Goal: Find specific page/section: Find specific page/section

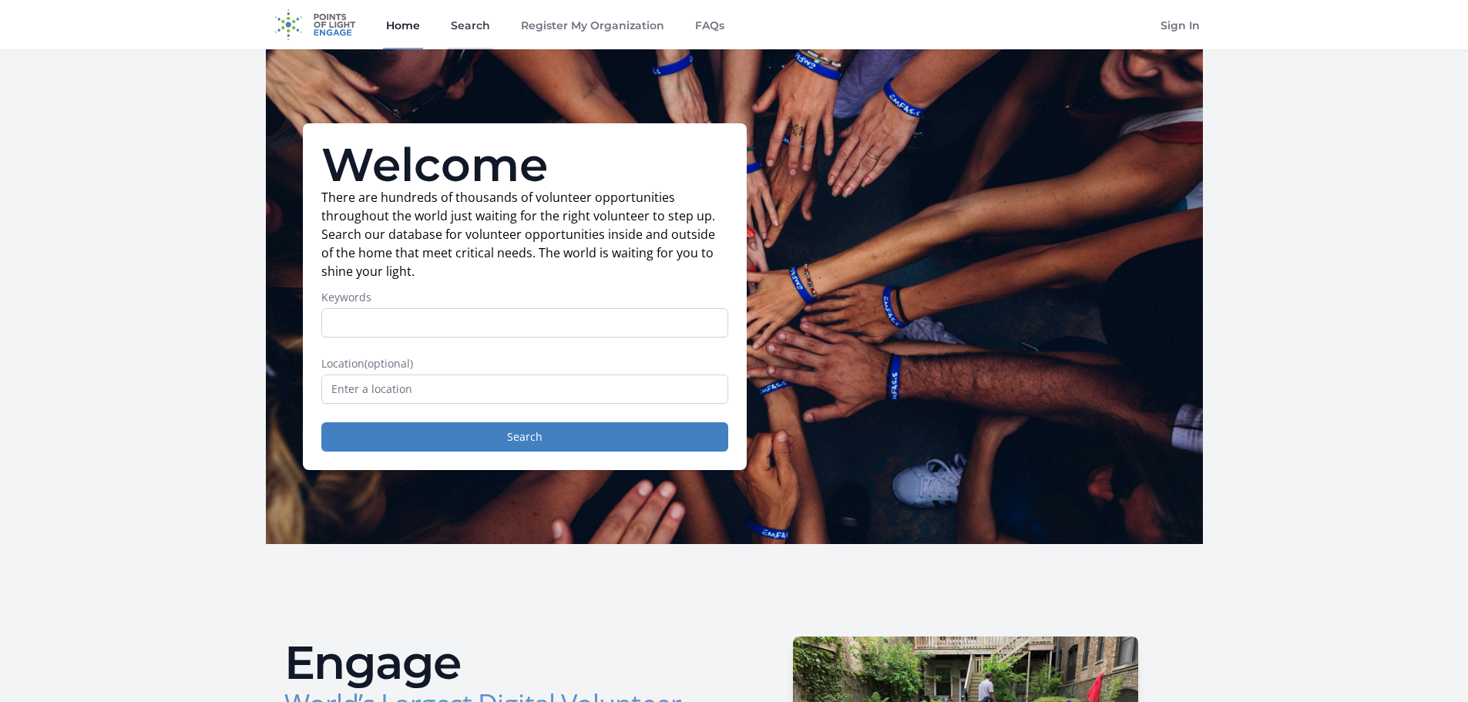
click at [456, 25] on link "Search" at bounding box center [470, 24] width 45 height 49
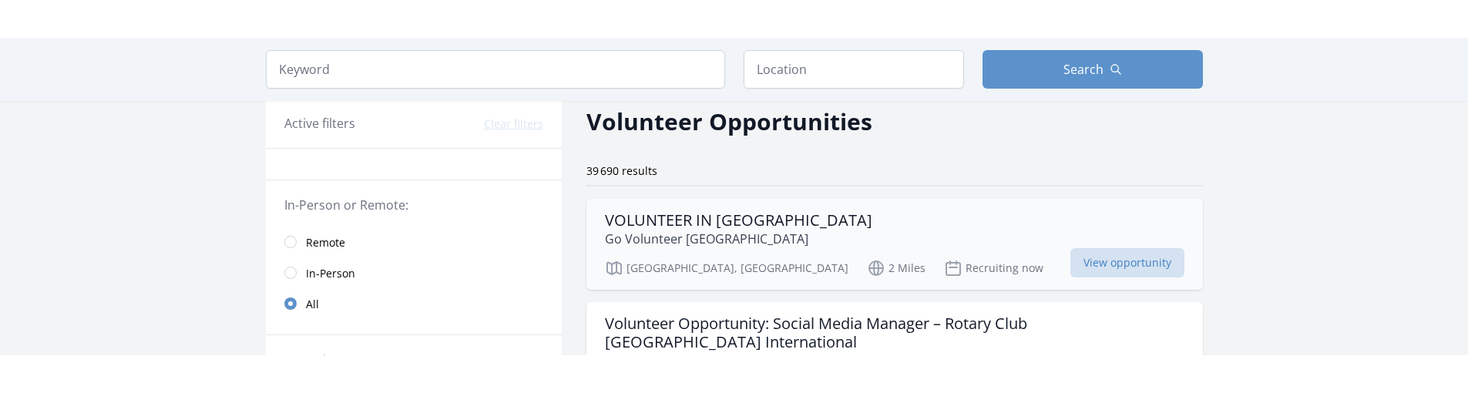
scroll to position [66, 0]
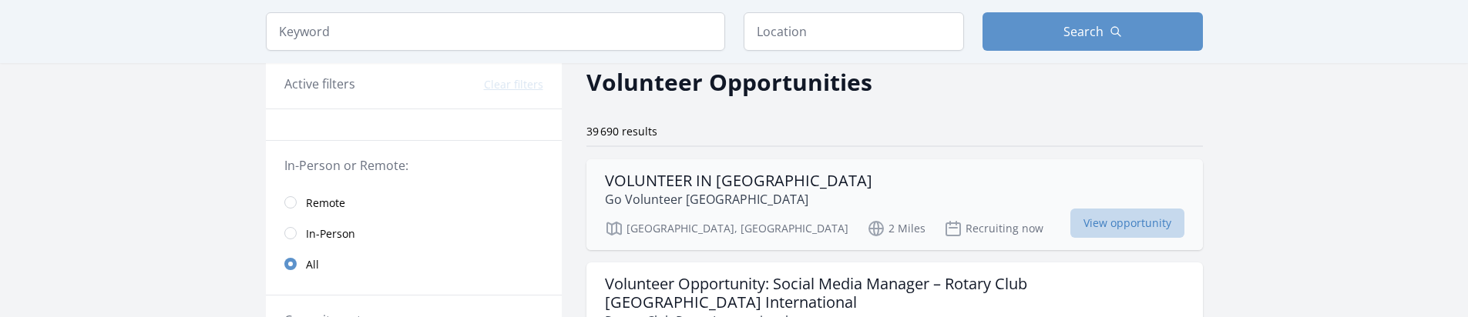
click at [1133, 217] on span "View opportunity" at bounding box center [1127, 223] width 114 height 29
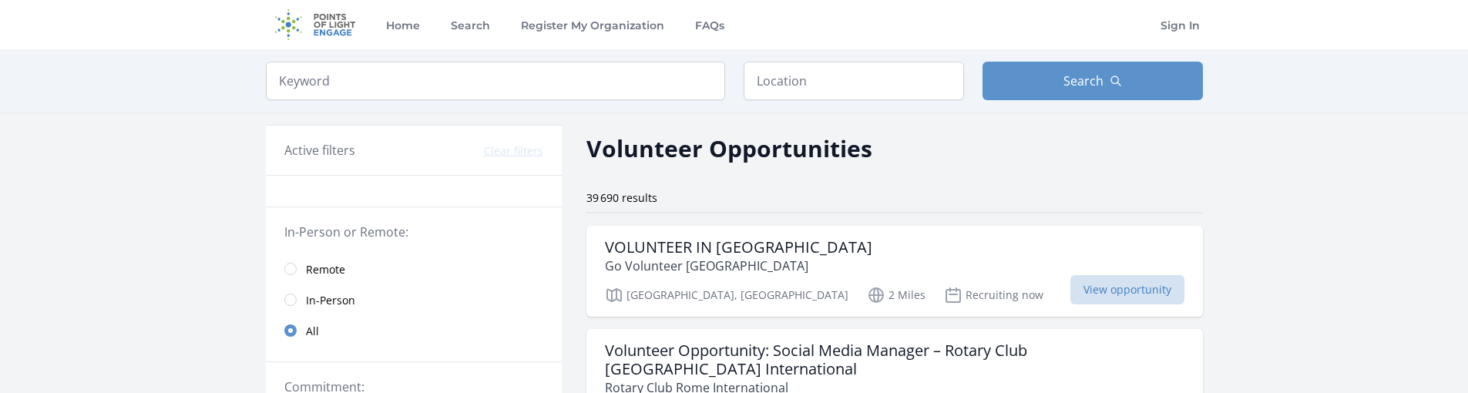
scroll to position [72, 0]
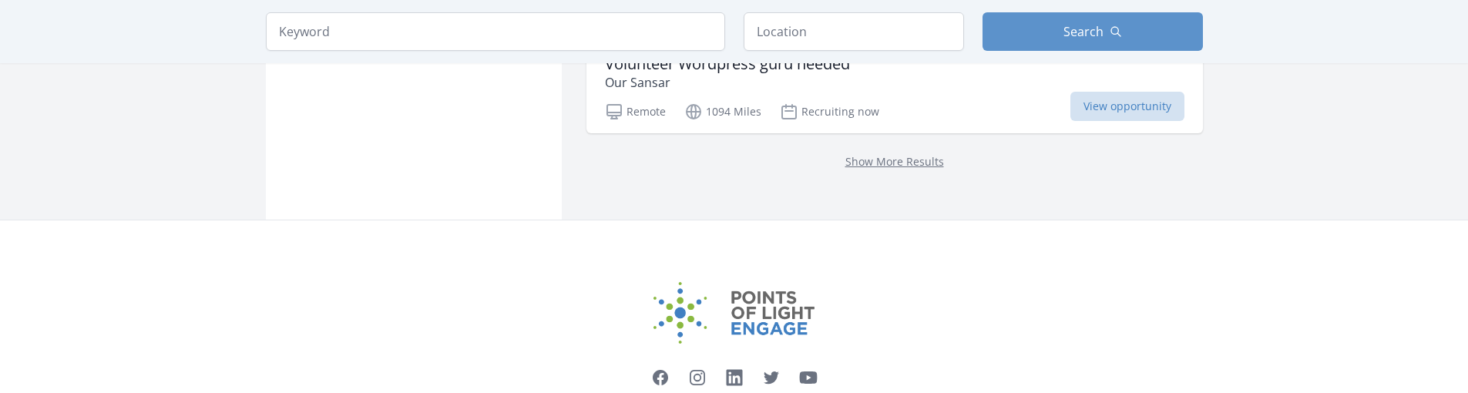
scroll to position [6438, 0]
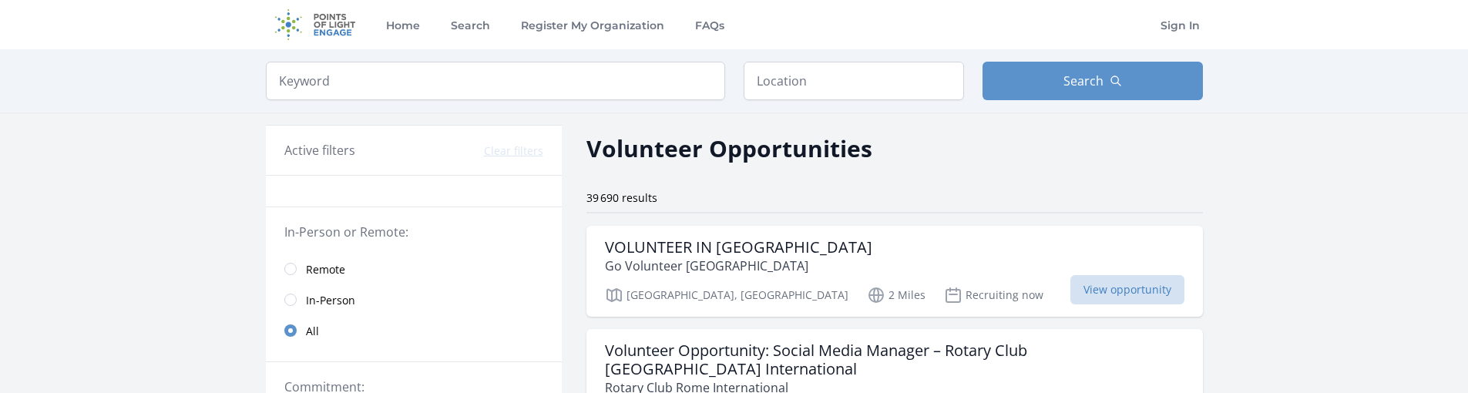
click at [321, 303] on span "In-Person" at bounding box center [330, 300] width 49 height 15
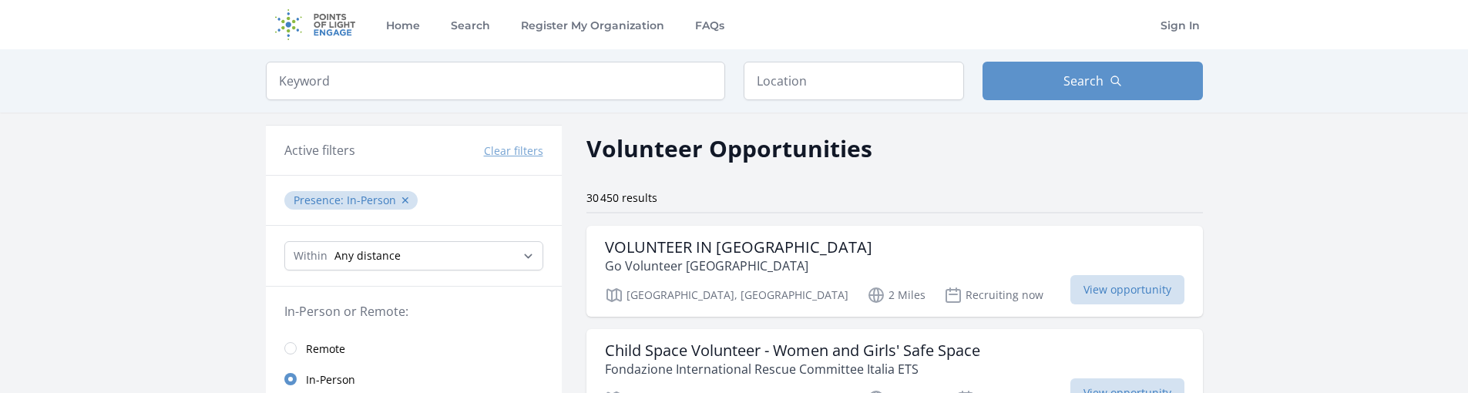
scroll to position [19, 0]
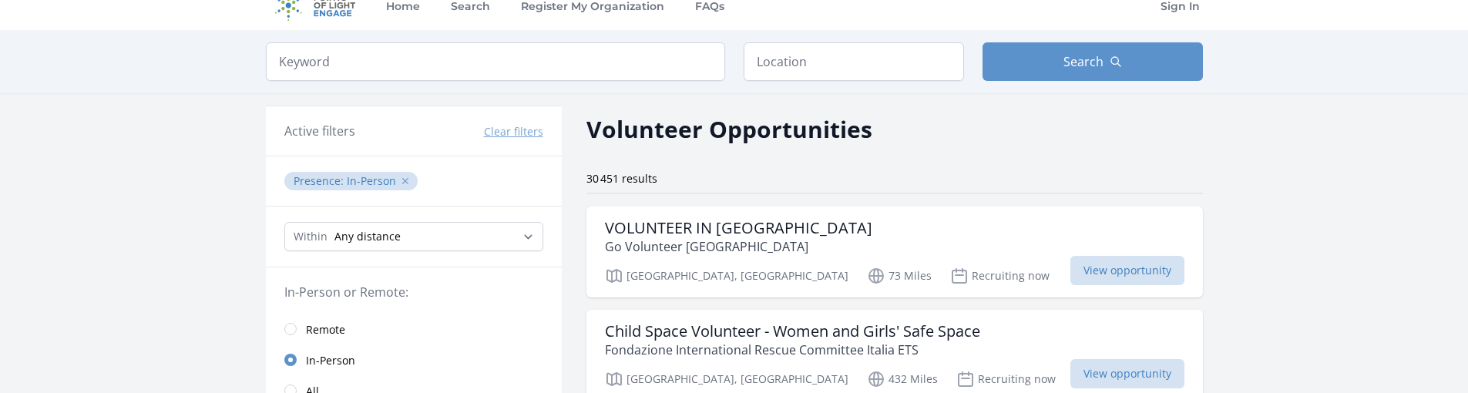
click at [401, 175] on button "✕" at bounding box center [405, 180] width 9 height 15
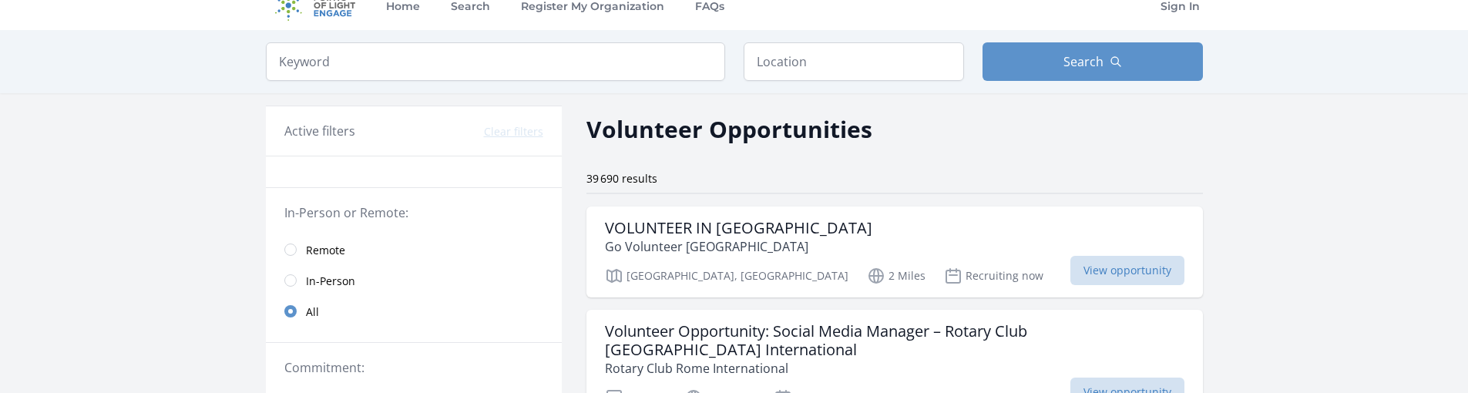
click at [309, 280] on span "In-Person" at bounding box center [330, 281] width 49 height 15
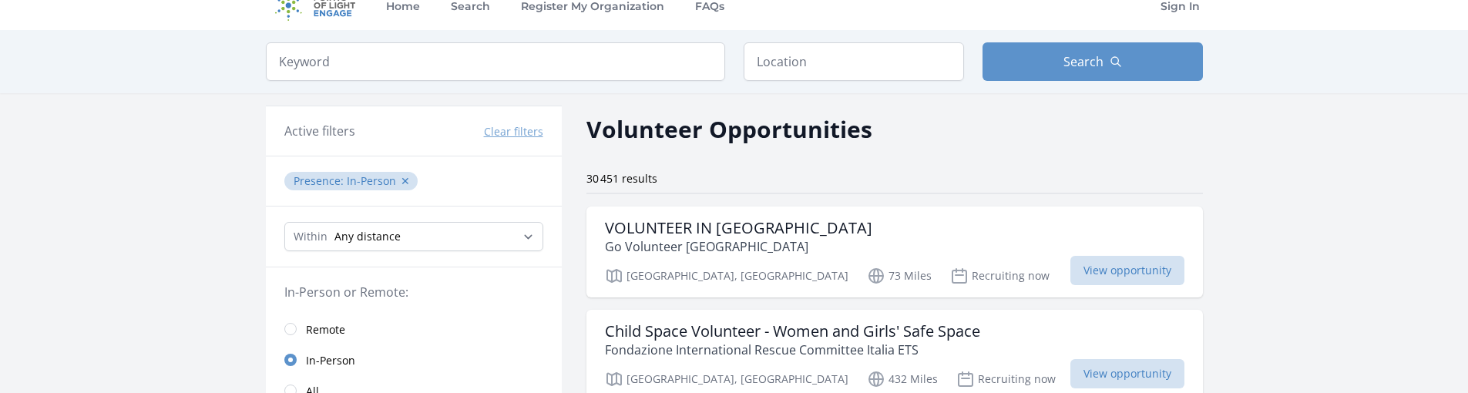
scroll to position [68, 0]
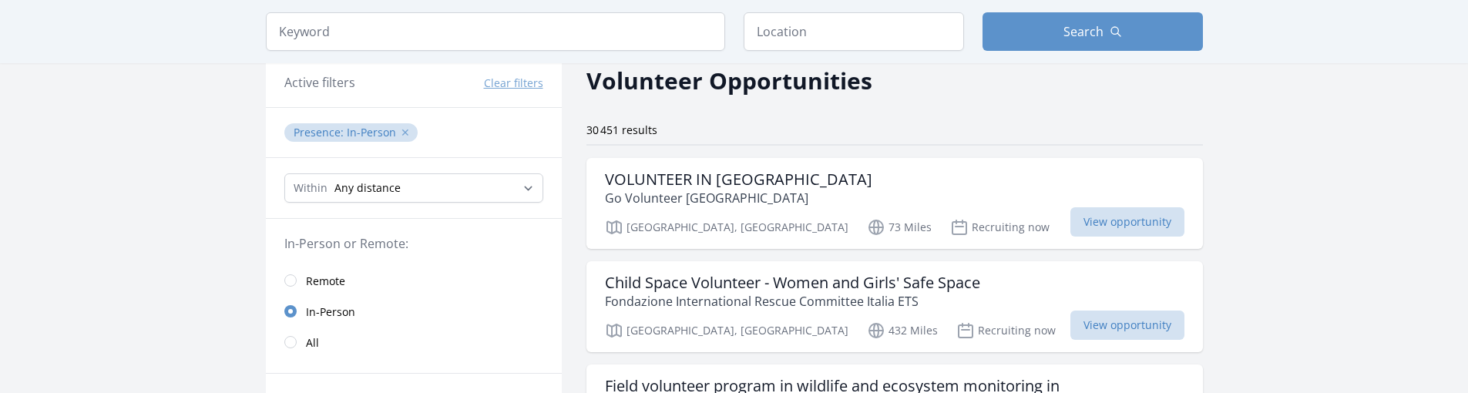
click at [404, 134] on button "✕" at bounding box center [405, 132] width 9 height 15
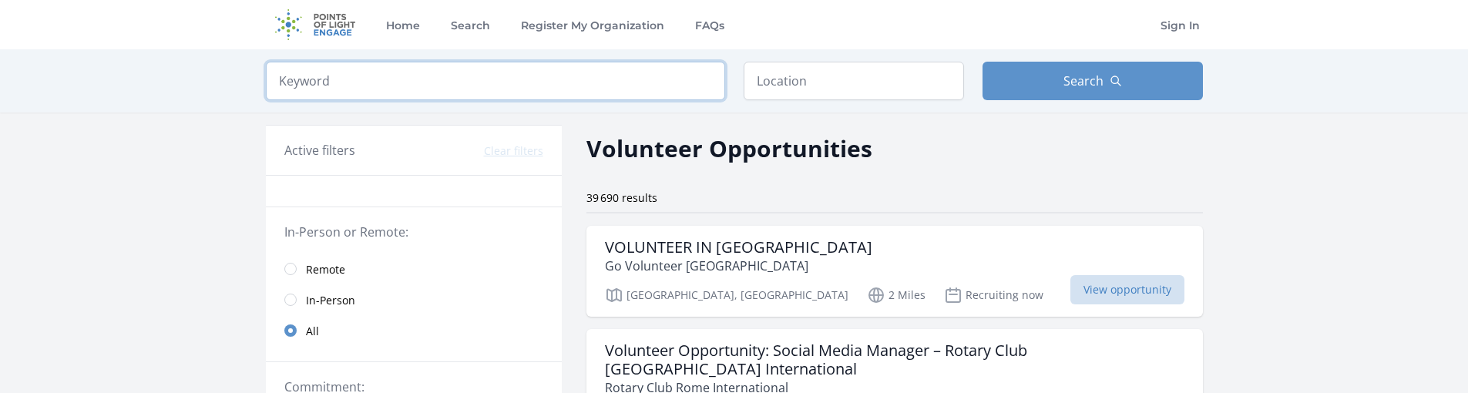
click at [530, 86] on input "search" at bounding box center [495, 81] width 459 height 39
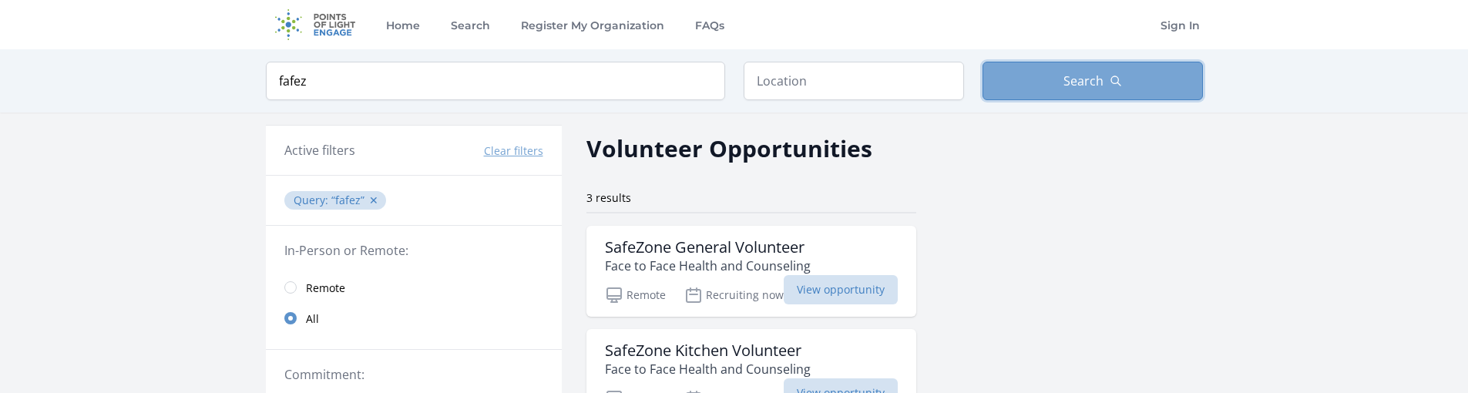
click at [1032, 97] on button "Search" at bounding box center [1092, 81] width 220 height 39
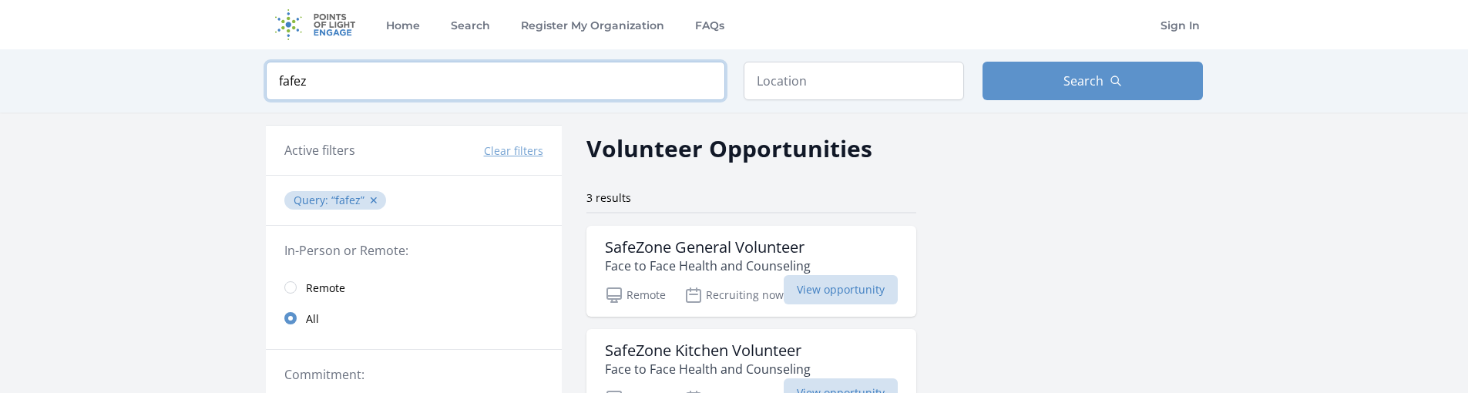
click at [479, 84] on input "fafez" at bounding box center [495, 81] width 459 height 39
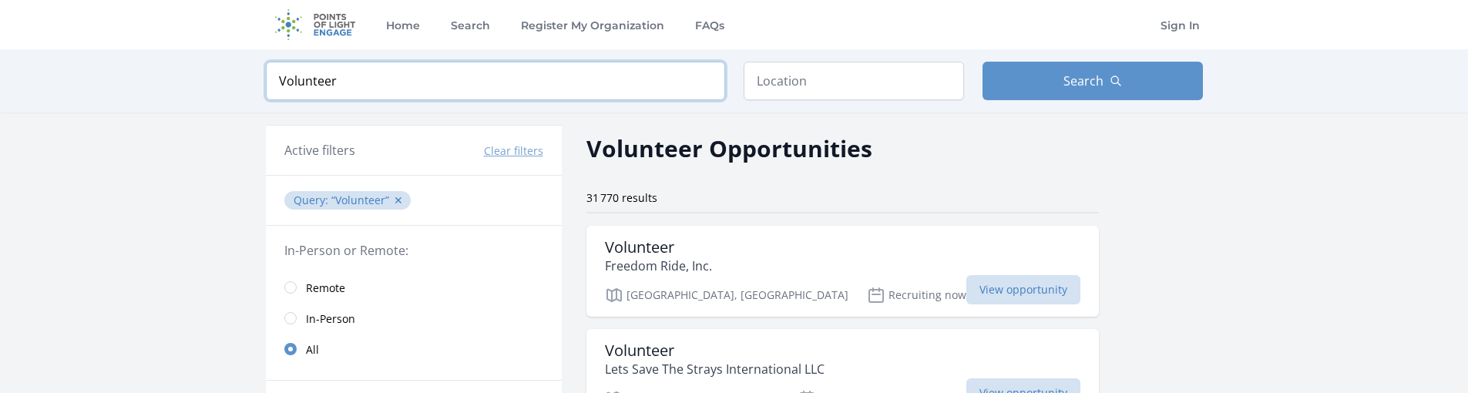
type input "Volunteer"
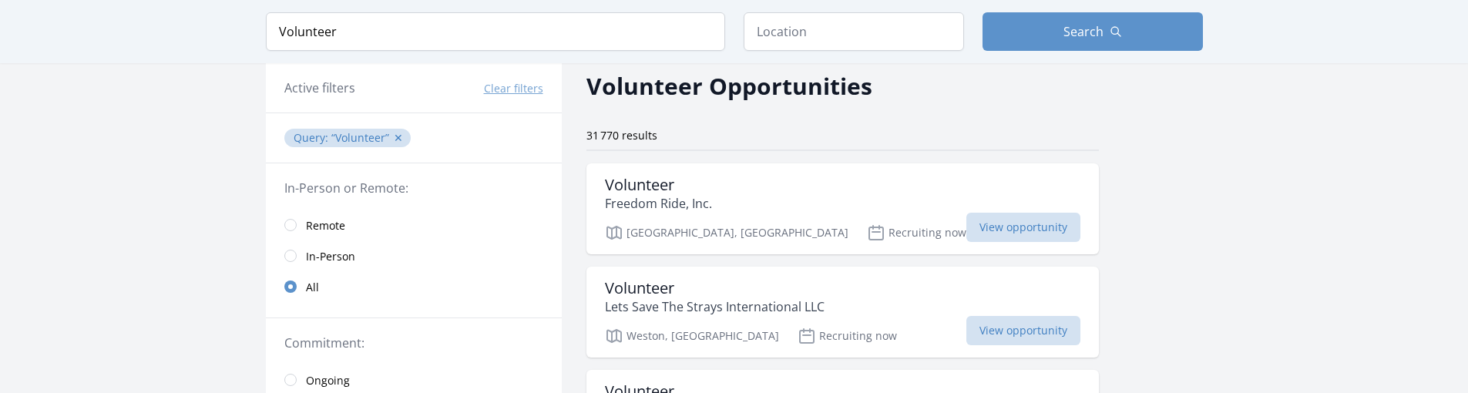
scroll to position [68, 0]
